Goal: Task Accomplishment & Management: Manage account settings

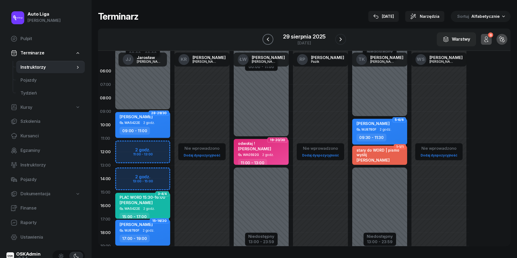
click at [267, 36] on icon "button" at bounding box center [268, 39] width 6 height 6
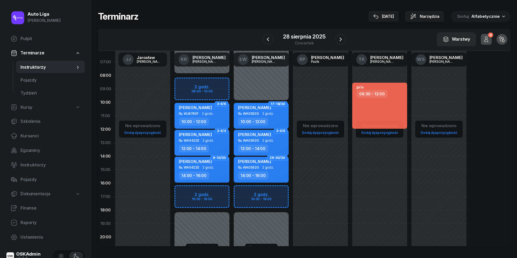
scroll to position [25, 0]
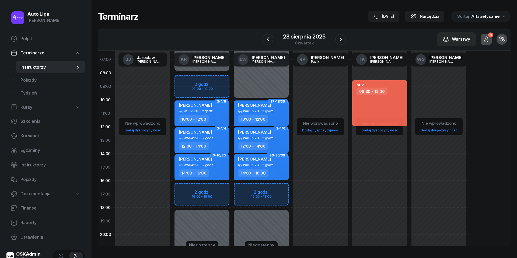
click at [264, 109] on span "2 godz." at bounding box center [269, 111] width 12 height 4
select select "10"
select select "12"
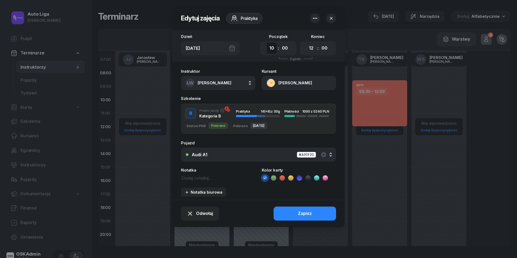
select select "16"
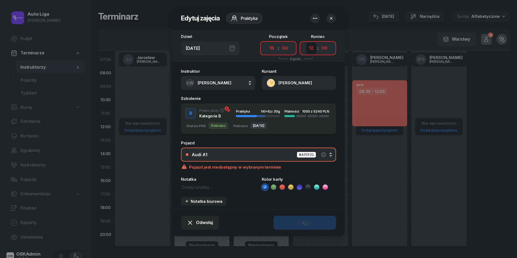
select select "18"
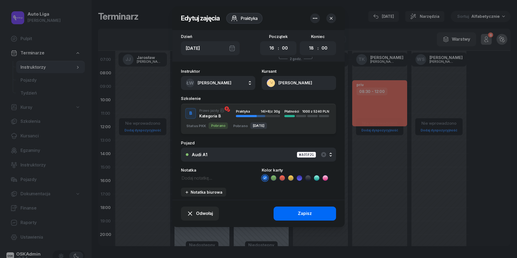
click at [310, 214] on div "Zapisz" at bounding box center [305, 213] width 14 height 7
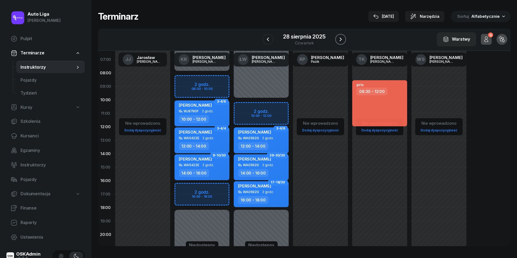
click at [344, 40] on icon "button" at bounding box center [341, 39] width 6 height 6
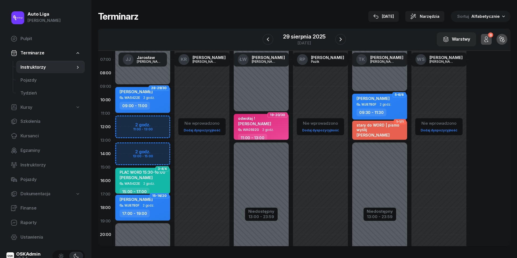
click at [259, 130] on div "WA0592G 2 godz." at bounding box center [261, 130] width 47 height 4
select select "11"
select select "13"
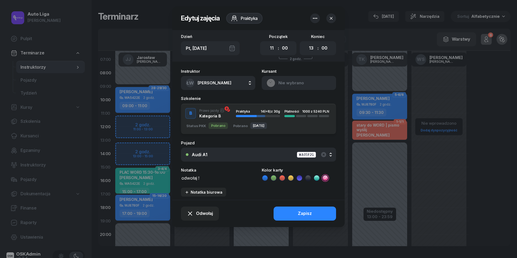
click at [226, 79] on div "ŁW [PERSON_NAME]" at bounding box center [209, 83] width 46 height 9
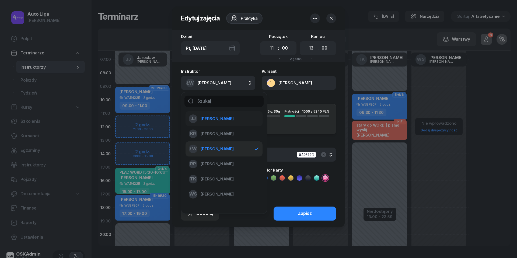
click at [222, 116] on span "[PERSON_NAME]" at bounding box center [217, 118] width 33 height 7
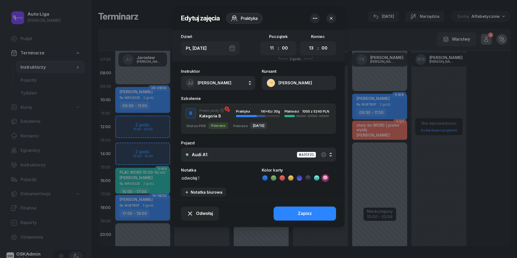
click at [267, 176] on icon at bounding box center [265, 177] width 5 height 5
click at [293, 213] on button "Zapisz" at bounding box center [305, 214] width 63 height 14
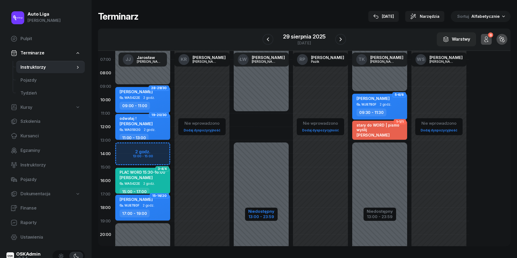
click at [256, 216] on div "13:00 - 23:59" at bounding box center [261, 216] width 26 height 6
select select "11"
select select "13"
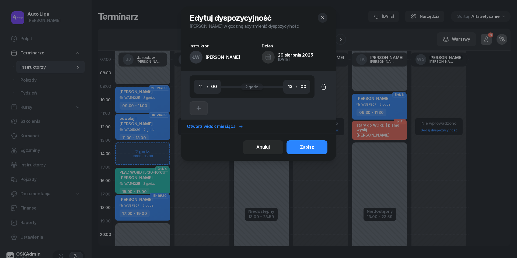
click at [322, 85] on icon "button" at bounding box center [324, 85] width 5 height 0
click at [311, 148] on div "Zapisz" at bounding box center [307, 147] width 14 height 7
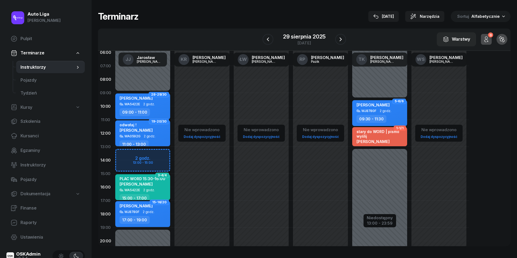
scroll to position [39, 0]
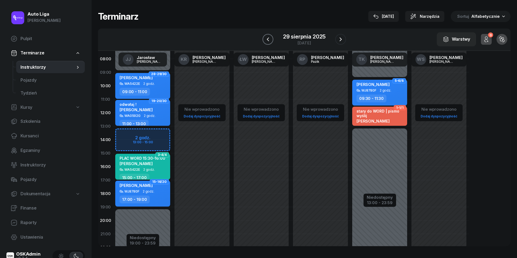
click at [267, 39] on icon "button" at bounding box center [268, 39] width 2 height 4
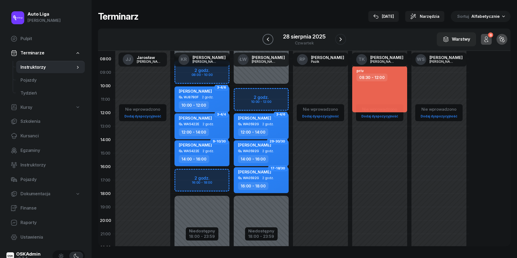
click at [267, 39] on icon "button" at bounding box center [268, 39] width 2 height 4
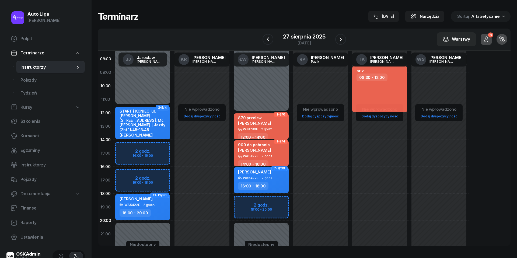
click at [172, 175] on div "Niedostępny 00:00 - 11:30 Niedostępny 20:00 - 23:59 2 godz. 14:00 - 16:00 2 god…" at bounding box center [201, 153] width 59 height 256
select select "16"
select select "18"
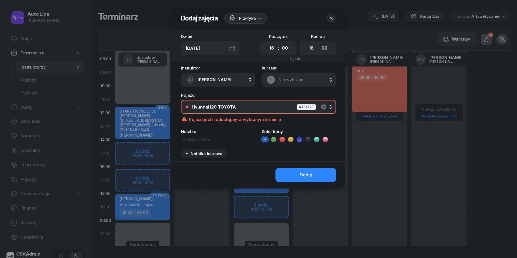
click at [326, 107] on icon "button" at bounding box center [323, 106] width 5 height 5
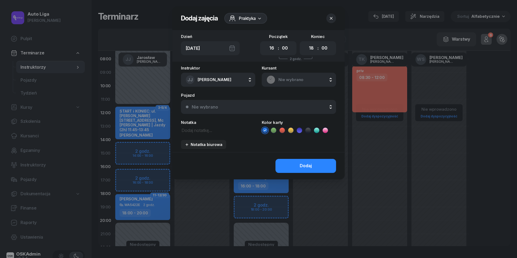
click at [221, 127] on textarea at bounding box center [218, 130] width 74 height 7
type textarea "508520605"
click at [284, 131] on icon at bounding box center [282, 130] width 5 height 5
click at [297, 165] on button "Dodaj" at bounding box center [306, 166] width 61 height 14
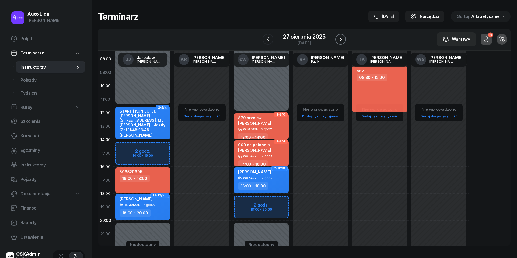
click at [342, 42] on icon "button" at bounding box center [341, 39] width 6 height 6
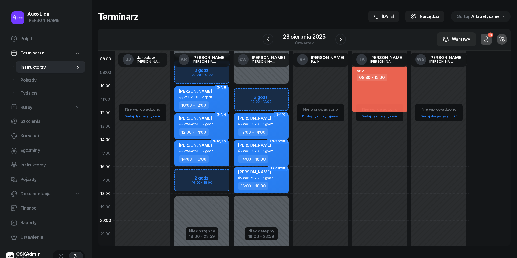
click at [291, 93] on div "Niedostępny 00:00 - 10:00 Niedostępny 18:00 - 23:59 2 godz. 10:00 - 12:00 3-4/6…" at bounding box center [320, 153] width 59 height 256
select select "10"
select select "12"
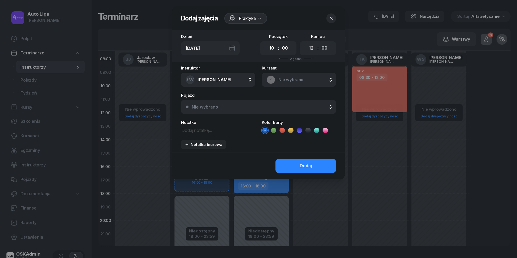
click at [281, 108] on div "Nie wybrano" at bounding box center [262, 107] width 140 height 4
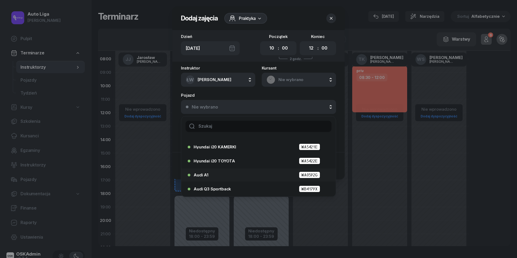
scroll to position [25, 0]
click at [223, 187] on span "Audi Q3 Sportback" at bounding box center [212, 189] width 37 height 4
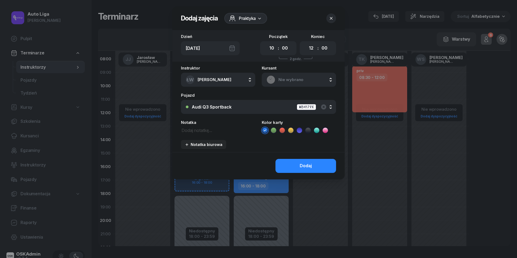
click at [194, 131] on textarea at bounding box center [218, 130] width 74 height 7
type textarea "790867467"
click at [282, 129] on icon at bounding box center [282, 130] width 5 height 5
click at [320, 171] on button "Dodaj" at bounding box center [306, 166] width 61 height 14
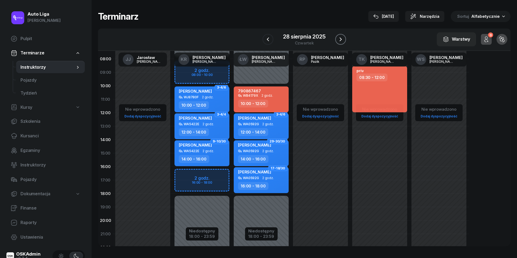
click at [342, 38] on icon "button" at bounding box center [341, 39] width 6 height 6
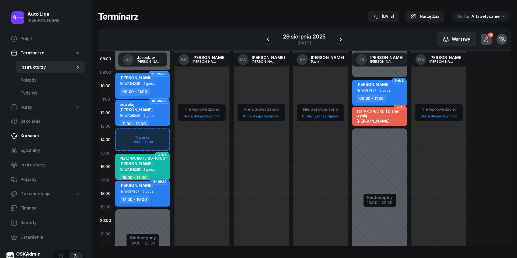
click at [35, 137] on span "Kursanci" at bounding box center [50, 136] width 60 height 7
